Goal: Task Accomplishment & Management: Manage account settings

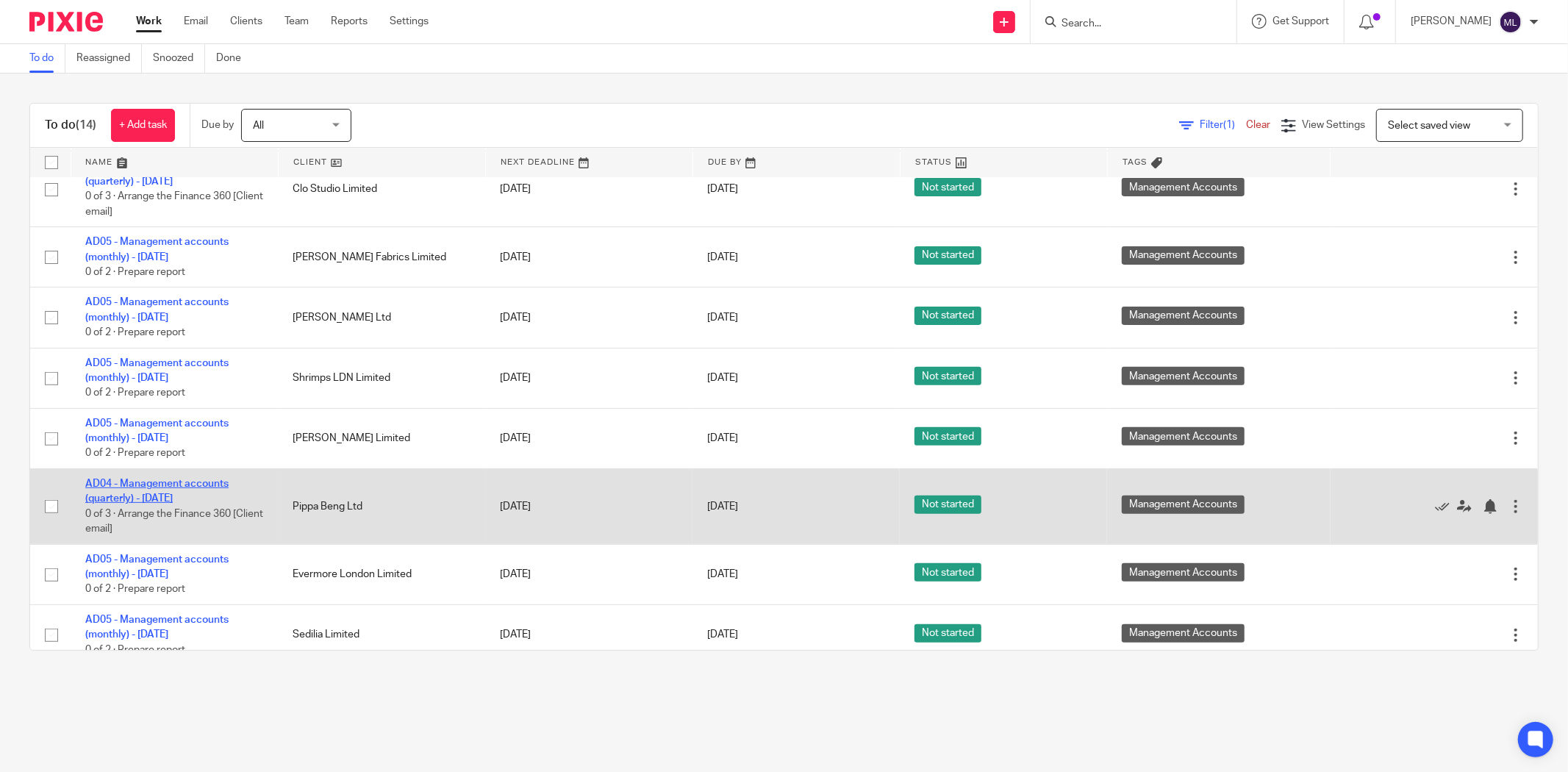
scroll to position [408, 0]
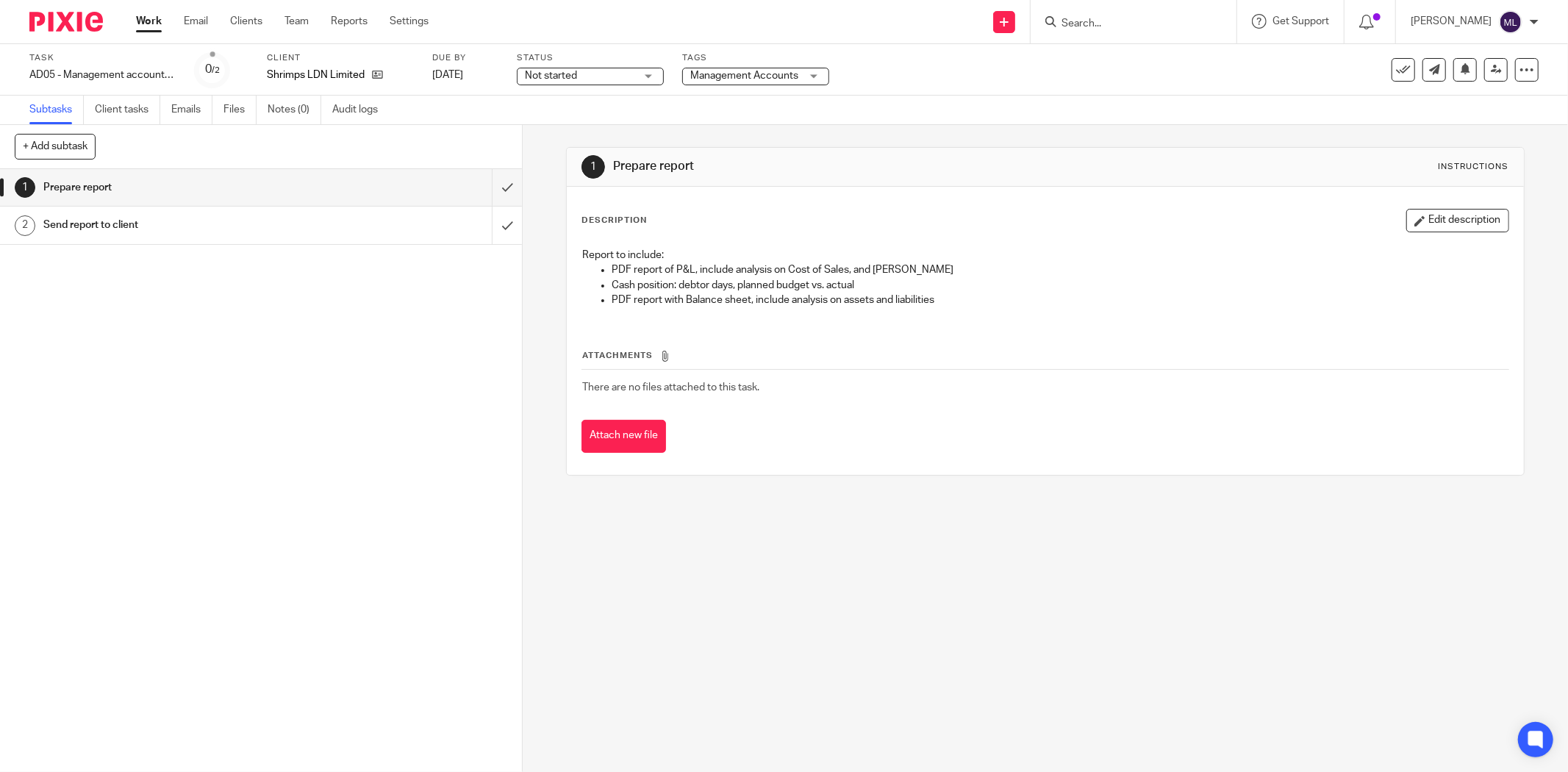
click at [615, 69] on span "Not started" at bounding box center [580, 76] width 111 height 15
click at [590, 135] on li "In progress" at bounding box center [590, 129] width 146 height 30
click at [752, 87] on div "Task AD05 - Management accounts (monthly) - July 31, 2025 Save AD05 - Managemen…" at bounding box center [784, 69] width 1568 height 51
click at [754, 77] on span "Management Accounts" at bounding box center [744, 75] width 108 height 10
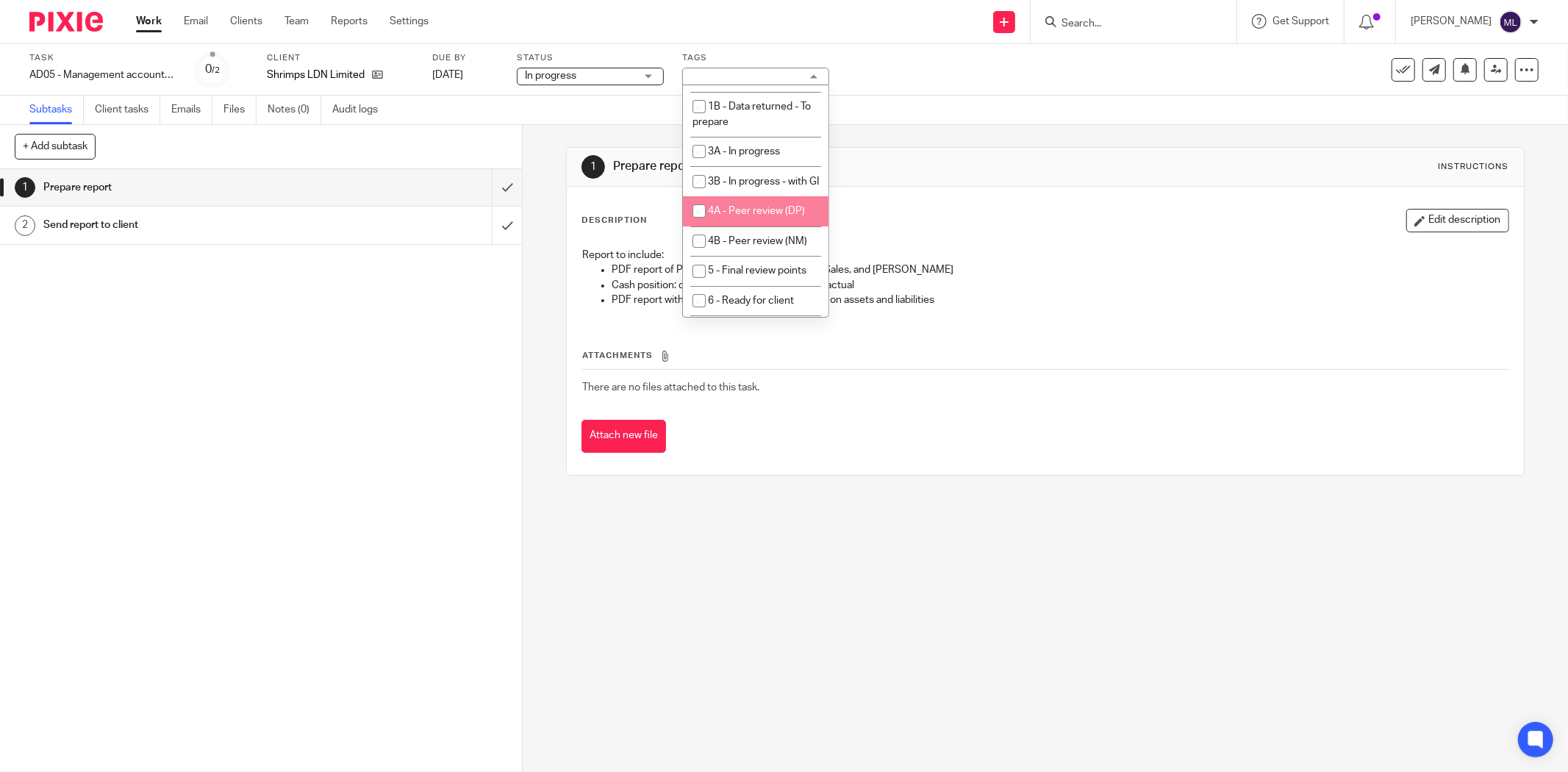
scroll to position [81, 0]
click at [755, 228] on li "4B - Peer review (NM)" at bounding box center [756, 212] width 146 height 30
checkbox input "true"
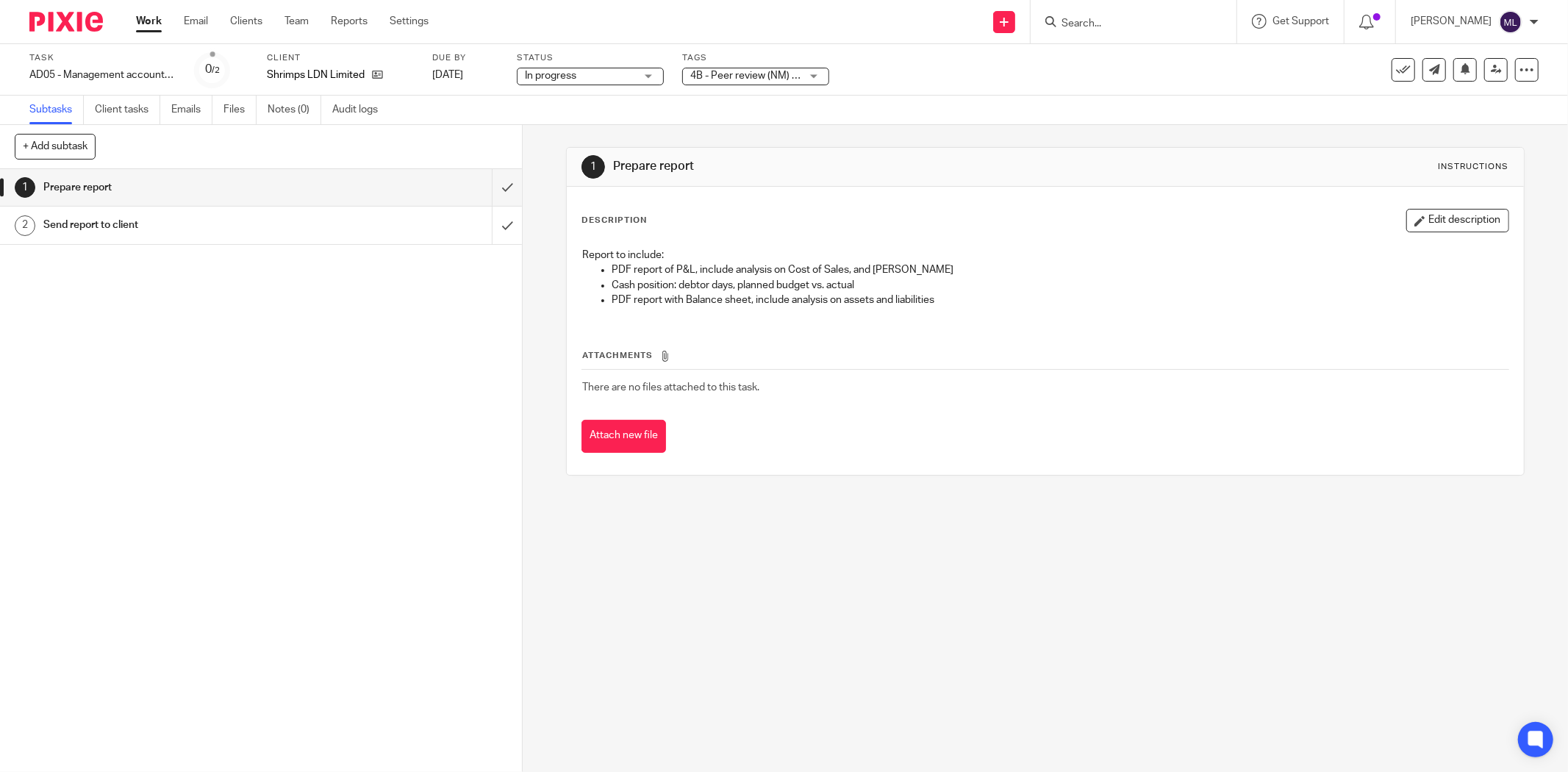
click at [1086, 112] on div "Subtasks Client tasks Emails Files Notes (0) Audit logs" at bounding box center [784, 110] width 1568 height 29
click at [1490, 65] on icon at bounding box center [1496, 69] width 11 height 11
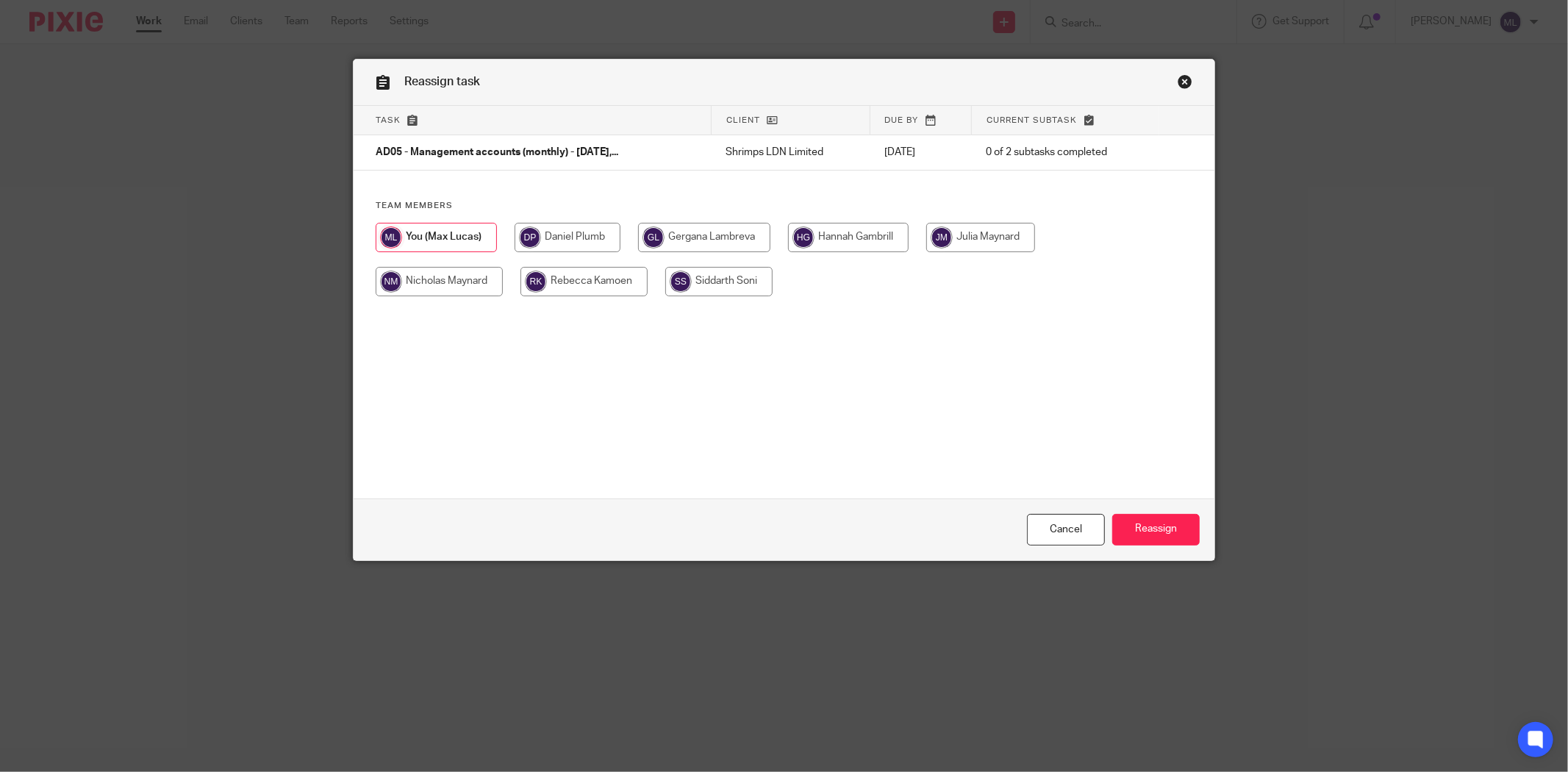
click at [426, 290] on input "radio" at bounding box center [439, 281] width 127 height 29
radio input "true"
click at [1166, 531] on input "Reassign" at bounding box center [1156, 529] width 88 height 31
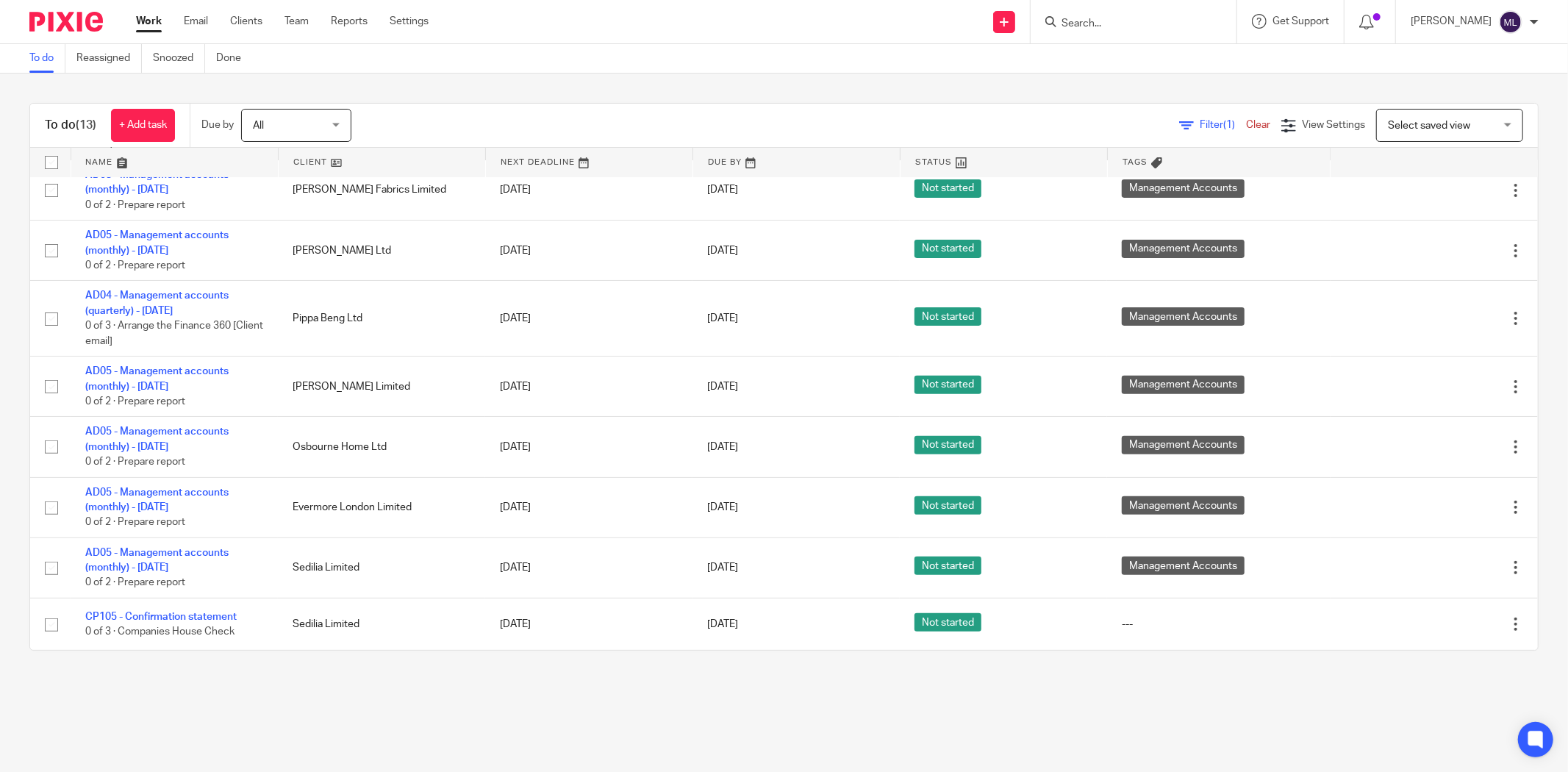
scroll to position [393, 0]
